Goal: Information Seeking & Learning: Understand process/instructions

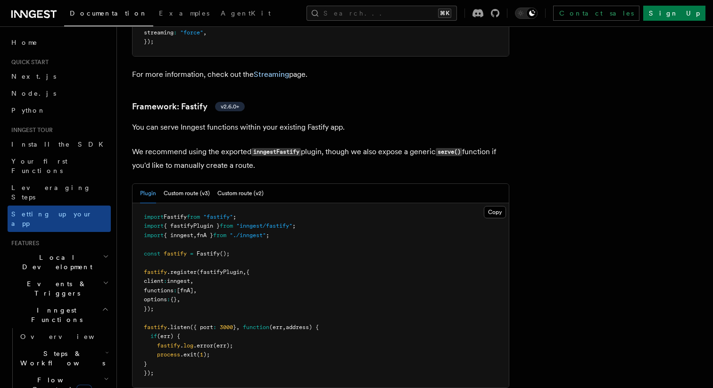
scroll to position [2893, 0]
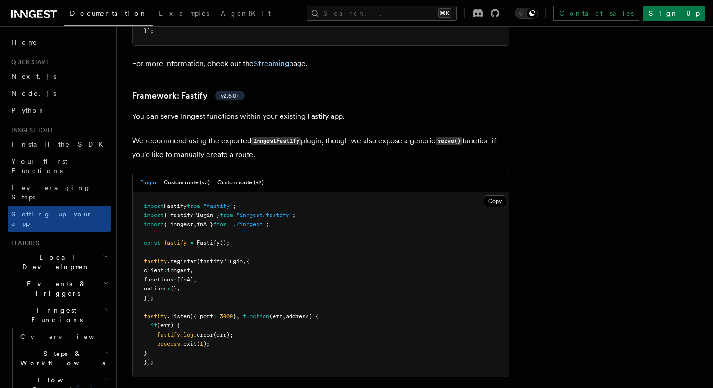
drag, startPoint x: 140, startPoint y: 88, endPoint x: 543, endPoint y: 1, distance: 413.0
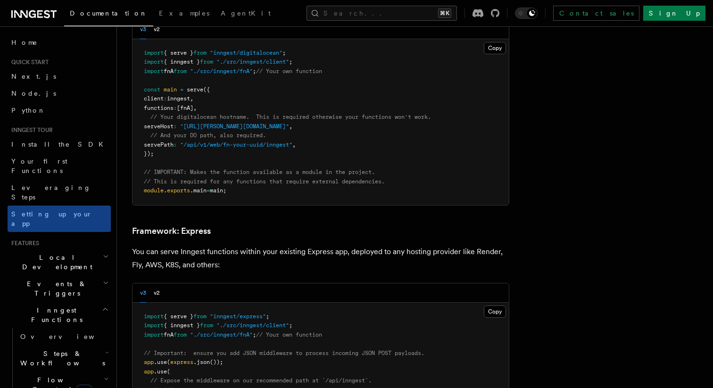
scroll to position [2418, 0]
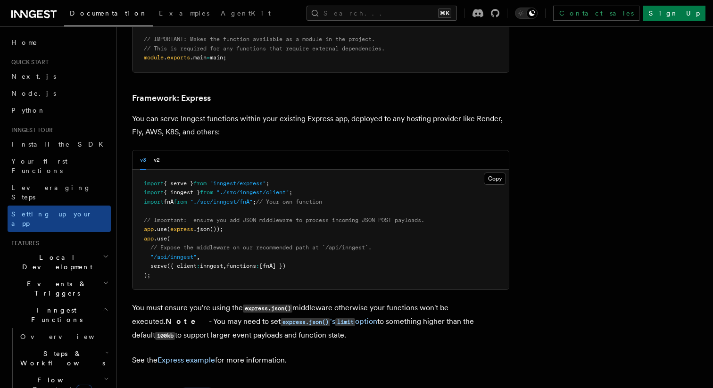
scroll to position [2418, 0]
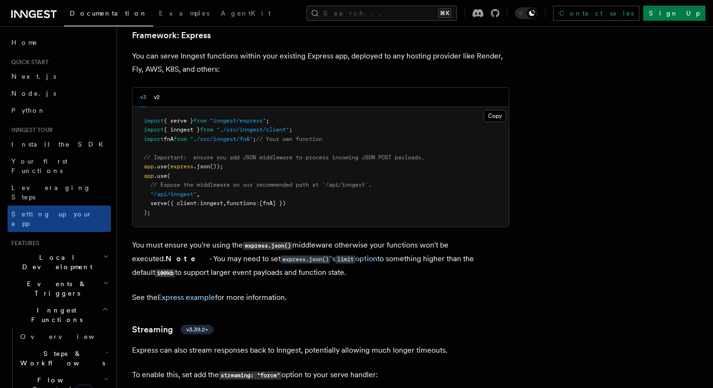
scroll to position [2482, 0]
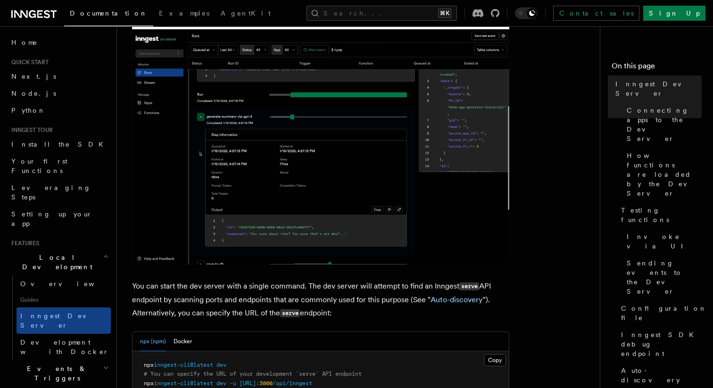
scroll to position [56, 0]
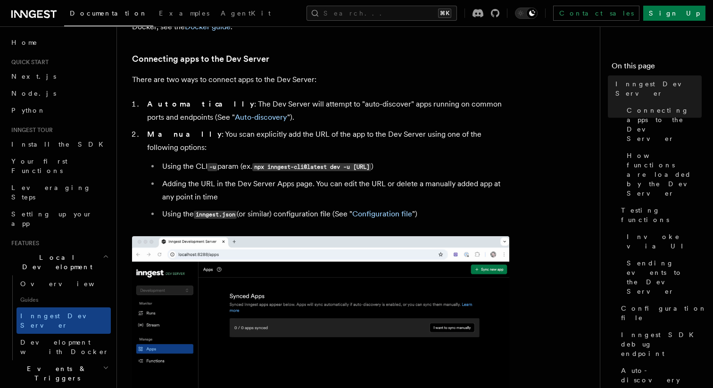
scroll to position [559, 0]
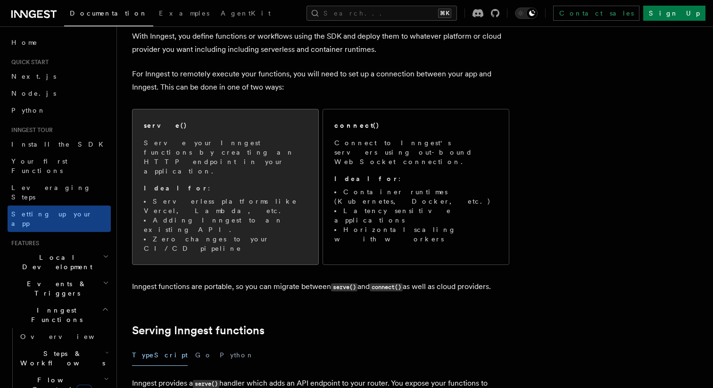
scroll to position [58, 0]
click at [293, 233] on li "Zero changes to your CI/CD pipeline" at bounding box center [225, 242] width 163 height 19
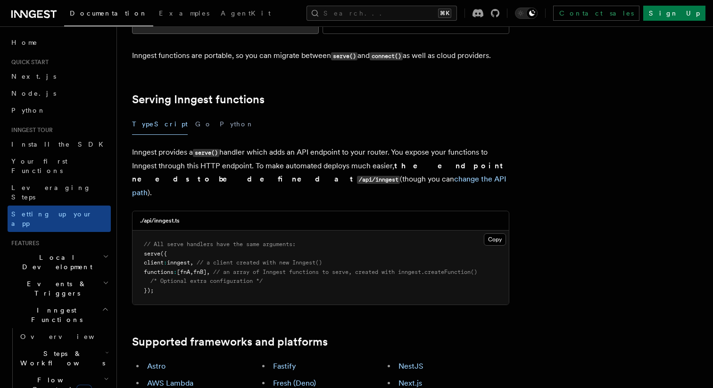
scroll to position [288, 0]
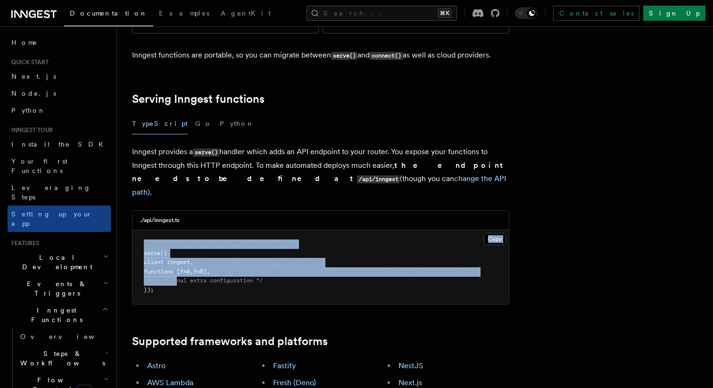
drag, startPoint x: 162, startPoint y: 166, endPoint x: 180, endPoint y: 221, distance: 57.4
click at [179, 221] on div "./api/inngest.ts Copy Copied // All serve handlers have the same arguments: ser…" at bounding box center [320, 257] width 377 height 94
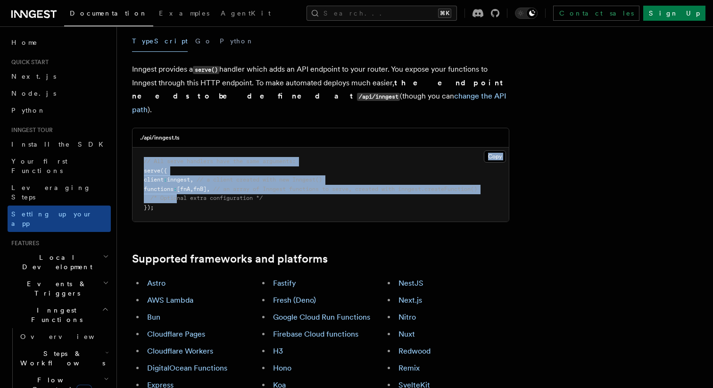
scroll to position [376, 0]
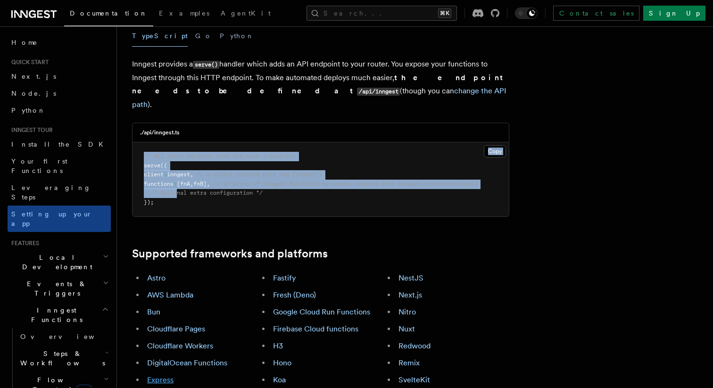
click at [165, 375] on link "Express" at bounding box center [160, 379] width 26 height 9
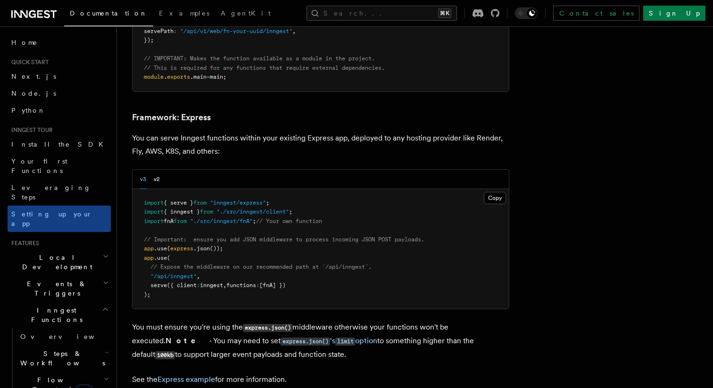
scroll to position [2418, 0]
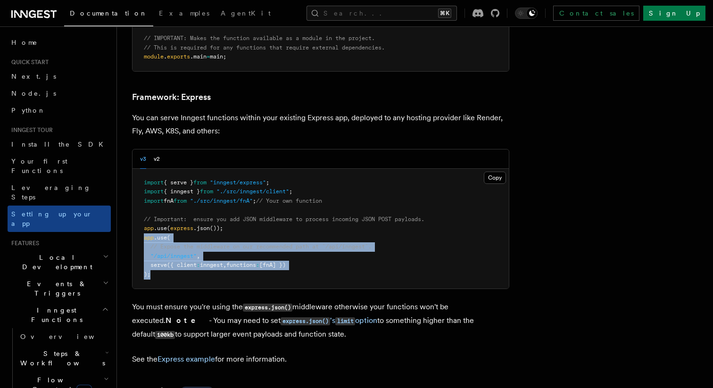
drag, startPoint x: 155, startPoint y: 232, endPoint x: 143, endPoint y: 195, distance: 38.5
click at [143, 195] on pre "import { serve } from "inngest/express" ; import { inngest } from "./src/innges…" at bounding box center [320, 229] width 376 height 120
click at [166, 189] on pre "import { serve } from "inngest/express" ; import { inngest } from "./src/innges…" at bounding box center [320, 229] width 376 height 120
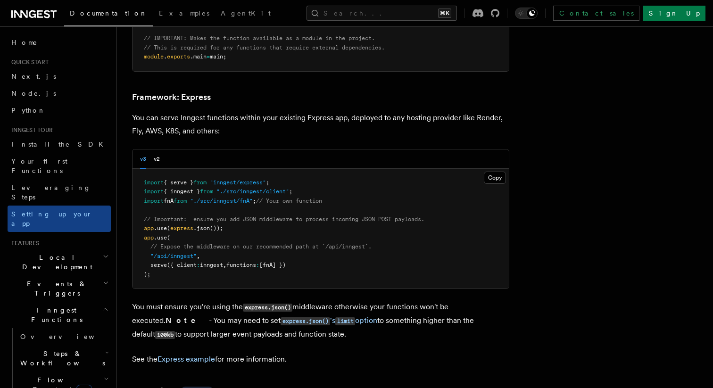
click at [172, 225] on span "express" at bounding box center [181, 228] width 23 height 7
drag, startPoint x: 218, startPoint y: 183, endPoint x: 172, endPoint y: 183, distance: 46.2
click at [172, 225] on span "app .use ( express .json ());" at bounding box center [183, 228] width 79 height 7
copy span "express .json ()"
click at [248, 183] on pre "import { serve } from "inngest/express" ; import { inngest } from "./src/innges…" at bounding box center [320, 229] width 376 height 120
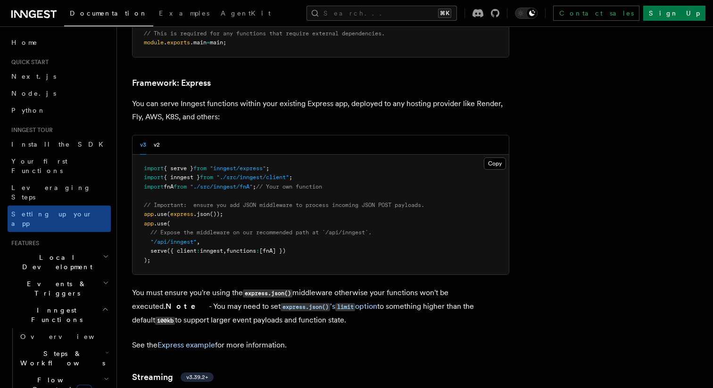
scroll to position [2435, 0]
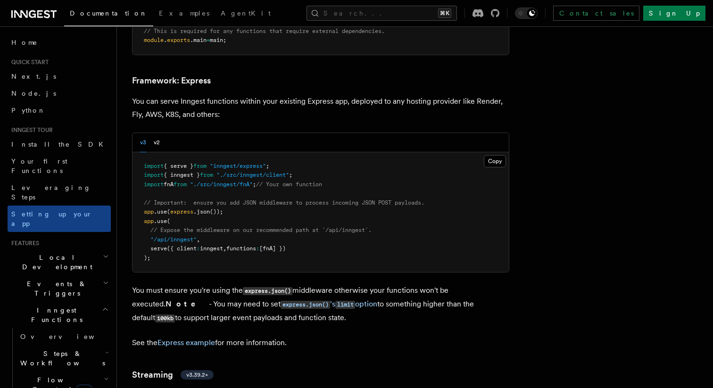
click at [152, 245] on span "serve" at bounding box center [158, 248] width 16 height 7
